Goal: Check status: Check status

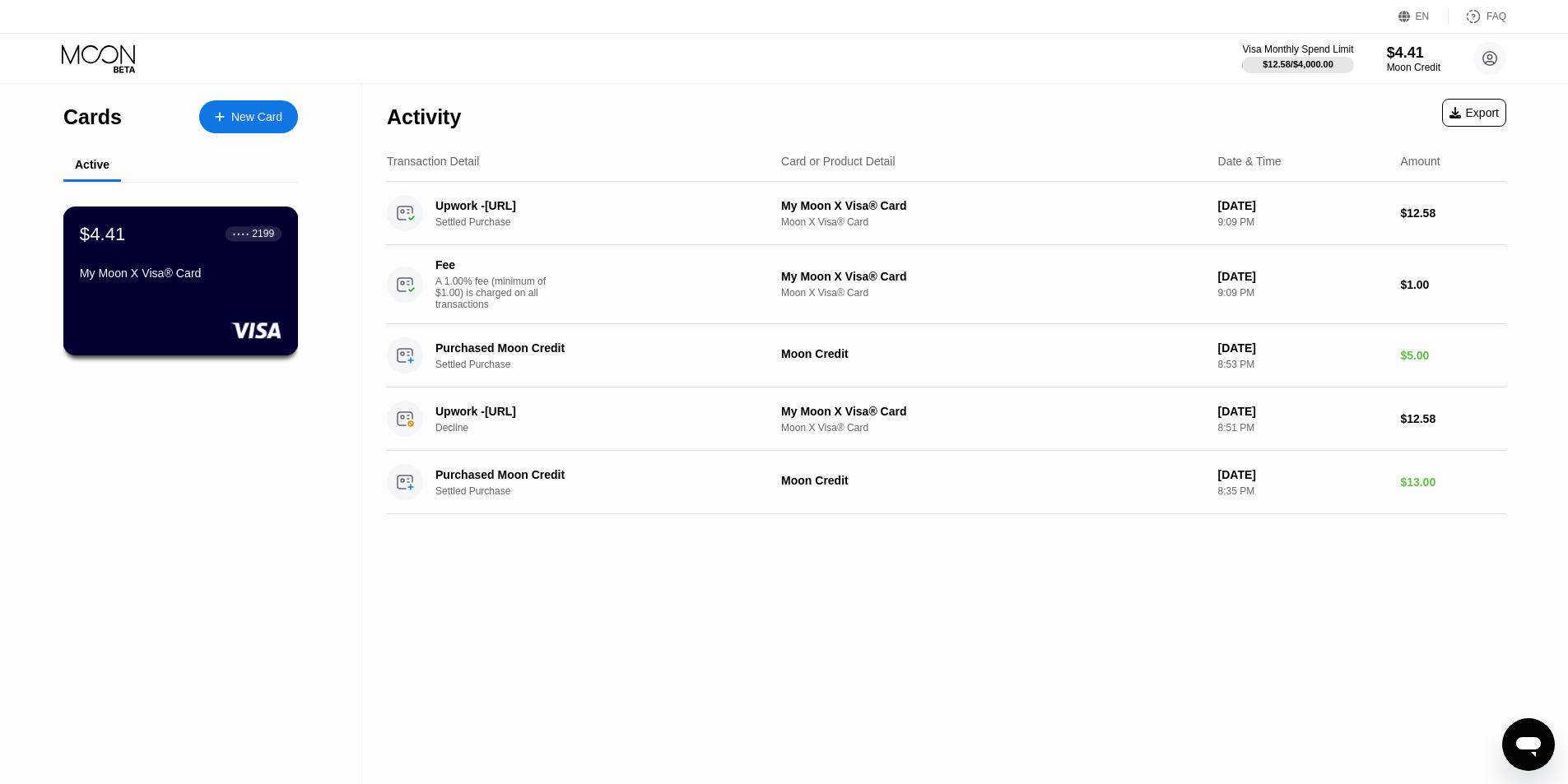
click at [180, 280] on div "My Moon X Visa® Card" at bounding box center [181, 273] width 202 height 13
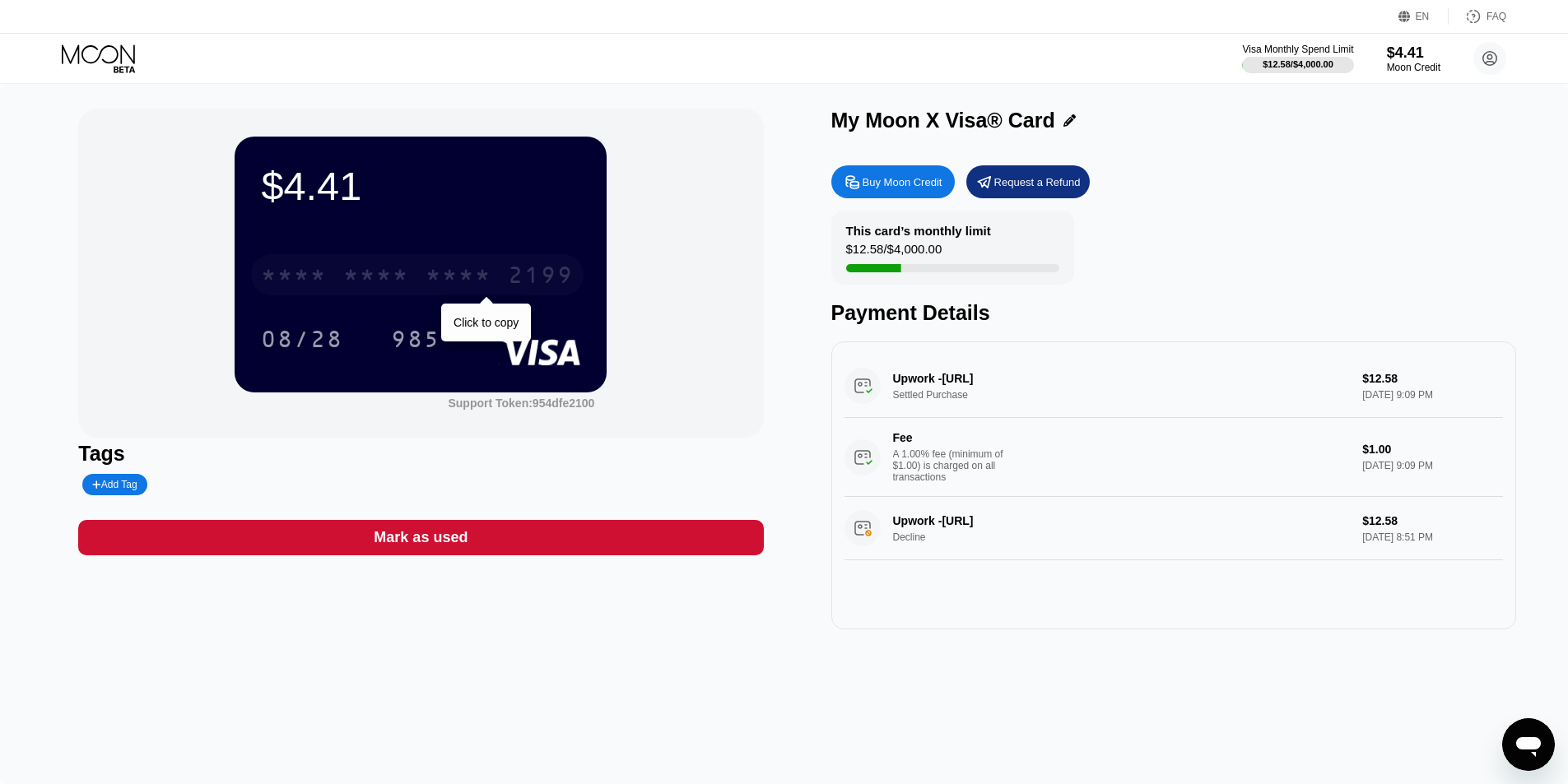
click at [485, 273] on div "* * * *" at bounding box center [458, 278] width 66 height 27
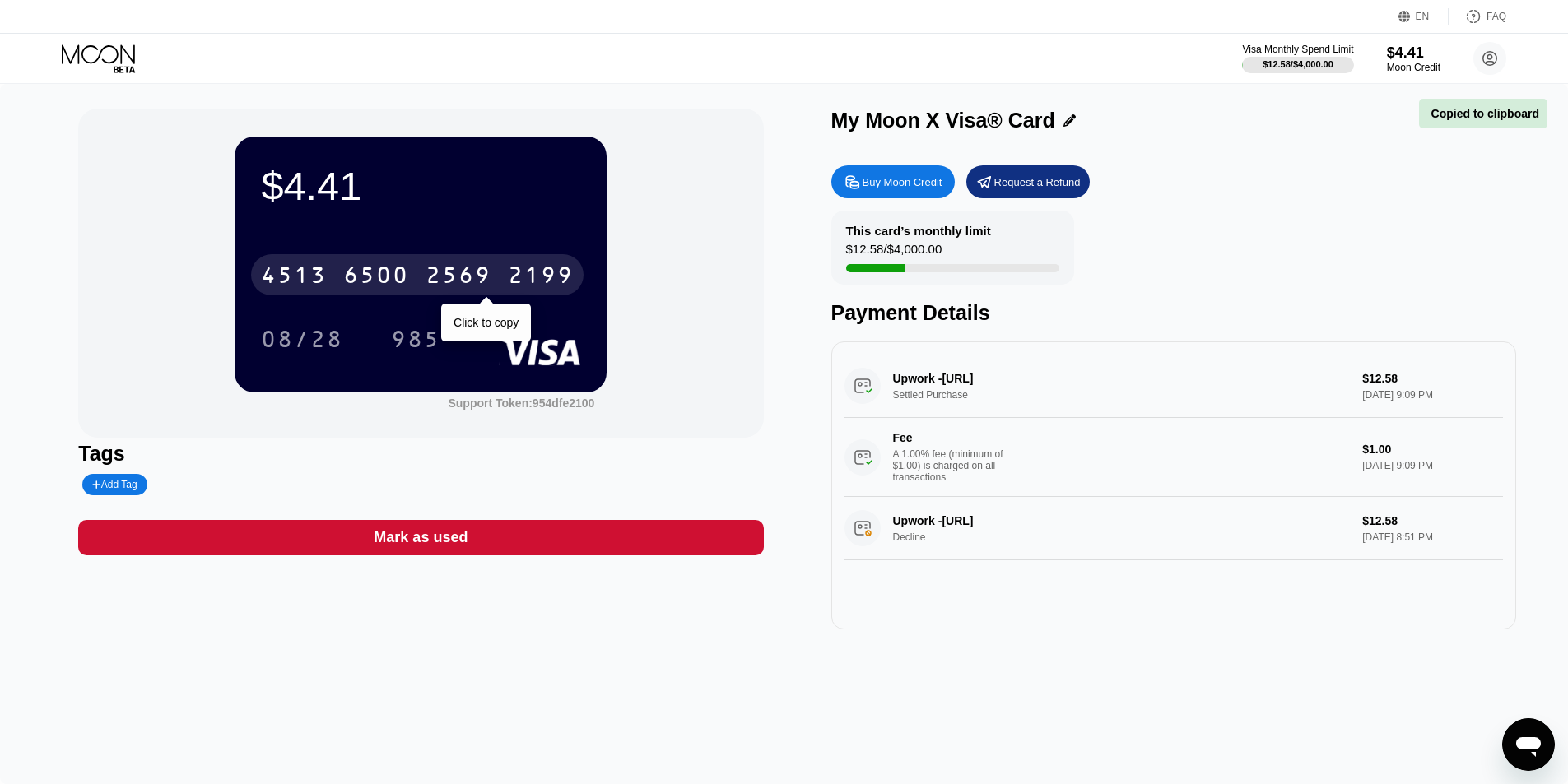
click at [463, 275] on div "2569" at bounding box center [458, 278] width 66 height 27
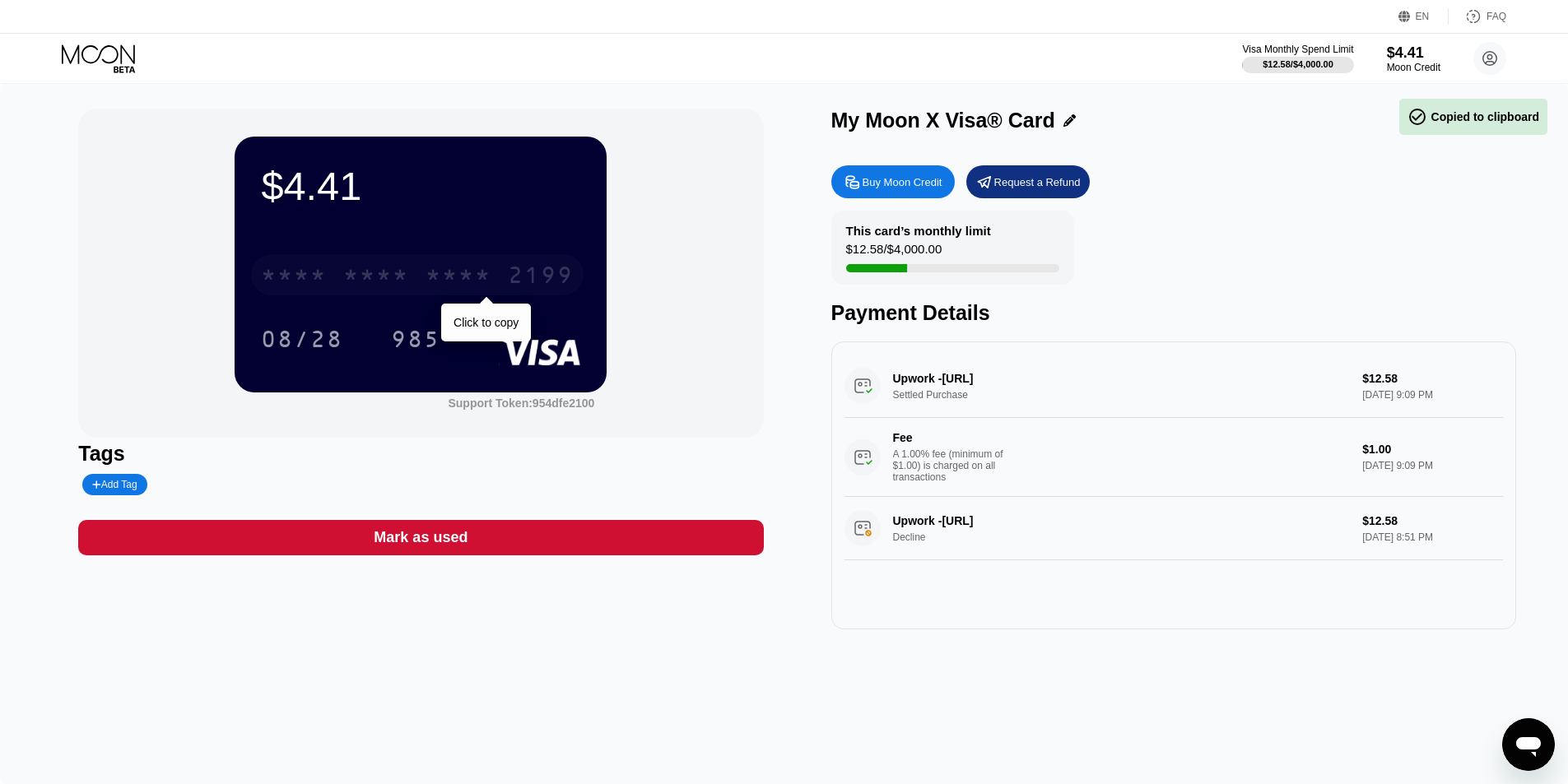
click at [462, 275] on div "* * * *" at bounding box center [458, 278] width 66 height 27
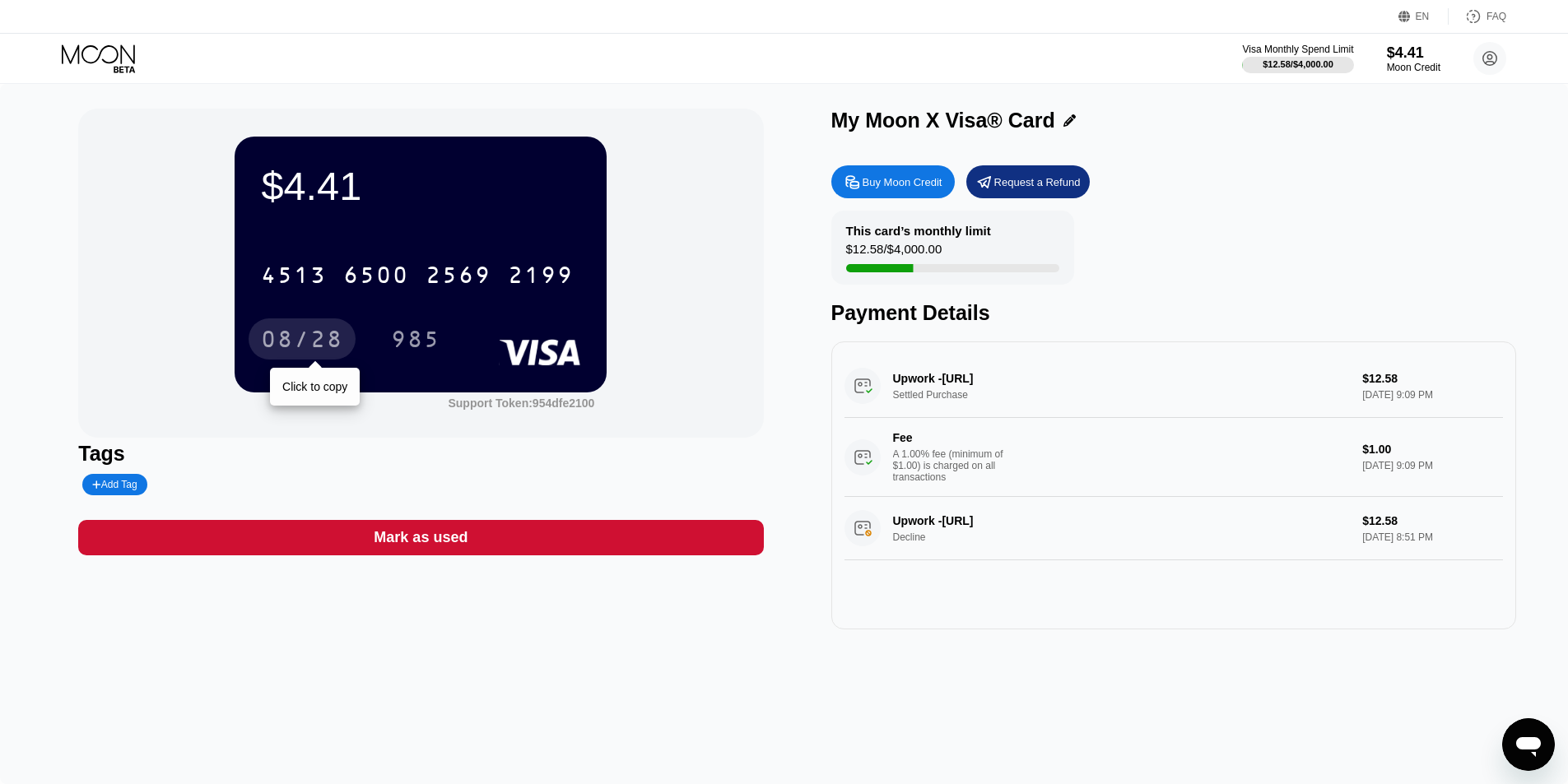
click at [308, 323] on div "08/28" at bounding box center [302, 339] width 107 height 41
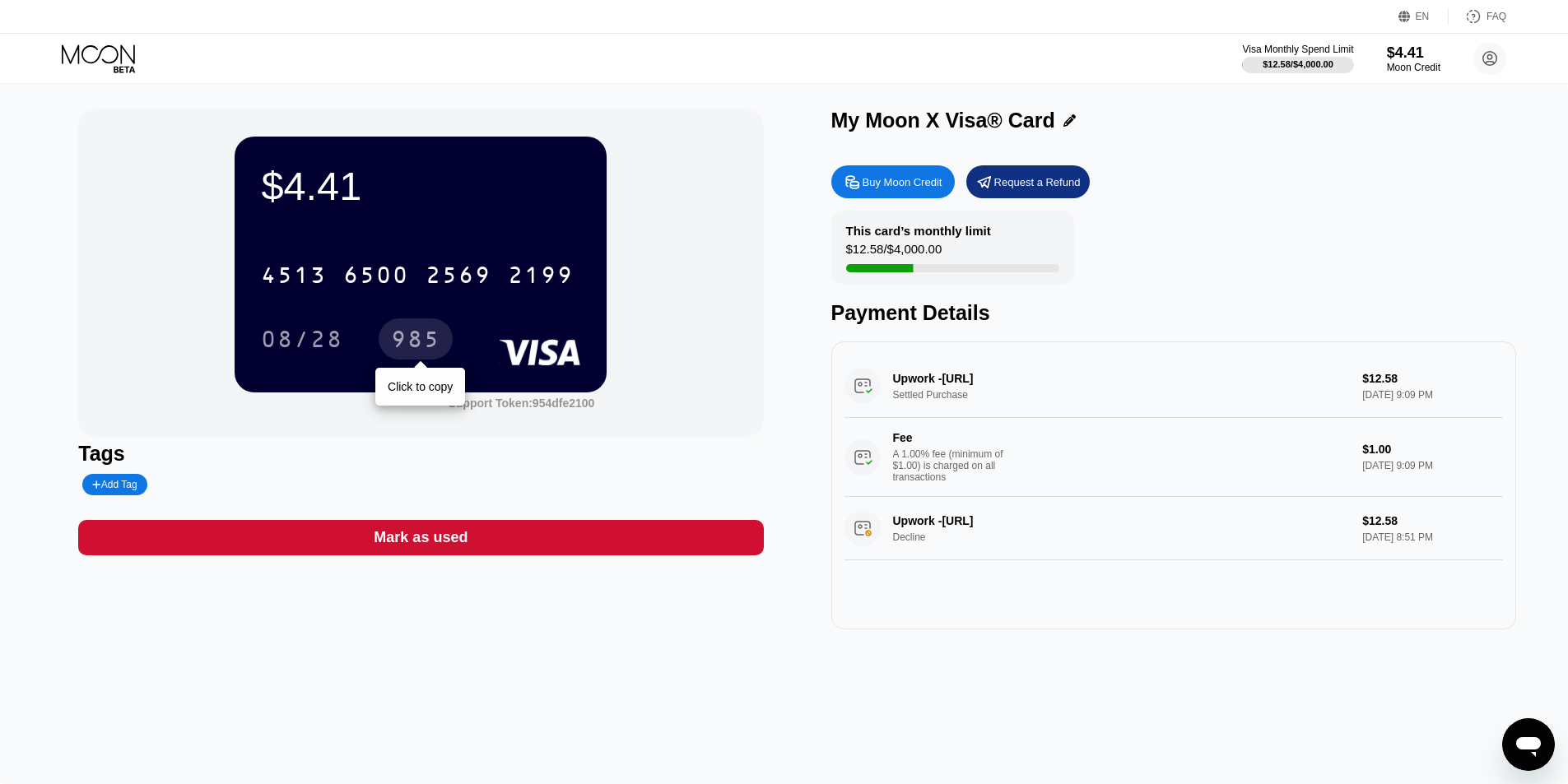
click at [414, 351] on div "985" at bounding box center [416, 342] width 49 height 27
click at [440, 225] on div "$4.41 4513 6500 2569 2199 08/28 985" at bounding box center [421, 265] width 372 height 255
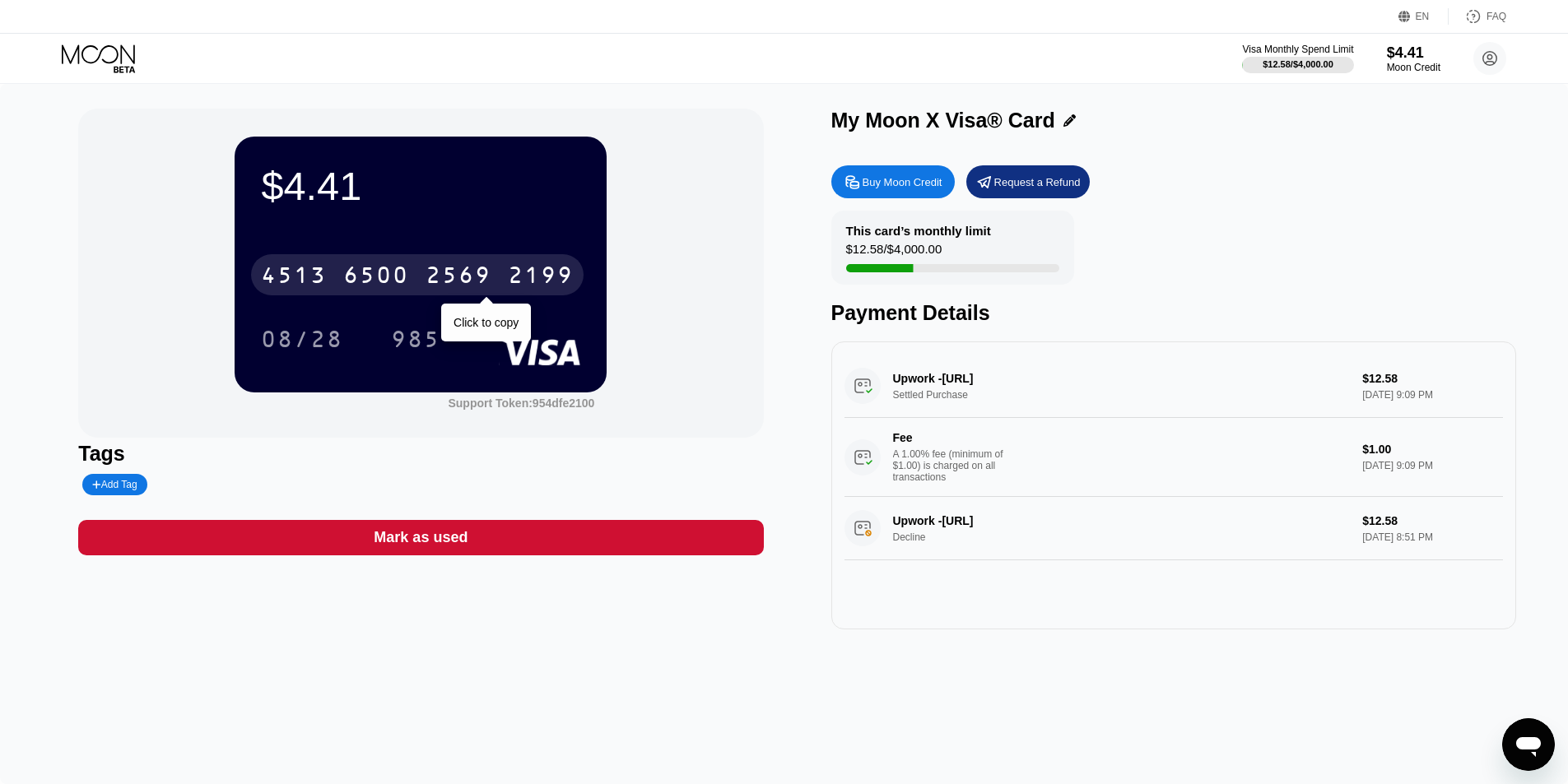
click at [382, 265] on div "[CREDIT_CARD_NUMBER]" at bounding box center [418, 274] width 333 height 41
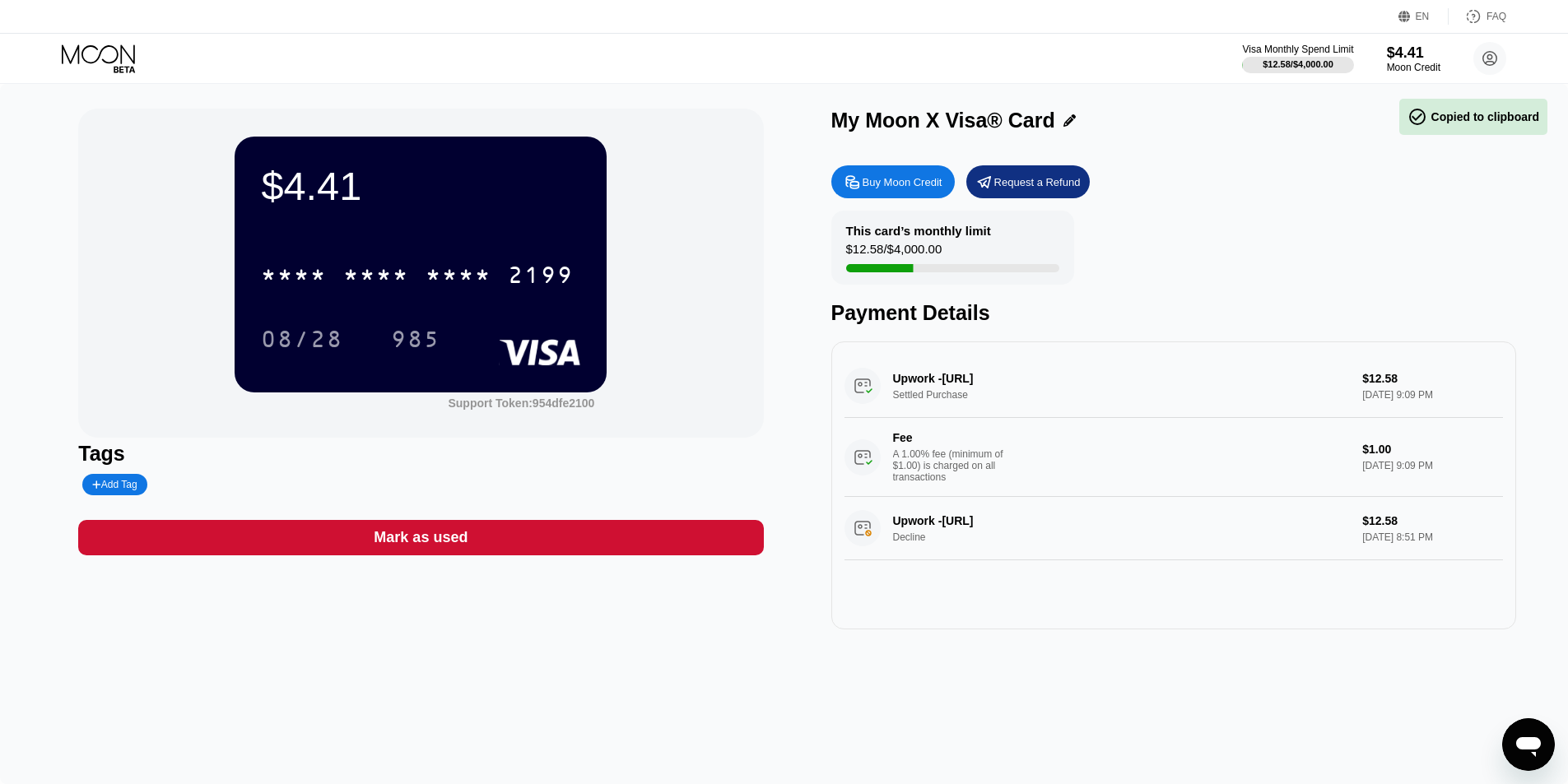
click at [682, 239] on div "$4.41 * * * * * * * * * * * * 2199 08/28 985 Support Token: 954dfe2100" at bounding box center [421, 273] width 685 height 329
click at [1266, 241] on div "This card’s monthly limit $12.58 / $4,000.00 Payment Details" at bounding box center [1174, 267] width 685 height 114
